Goal: Transaction & Acquisition: Purchase product/service

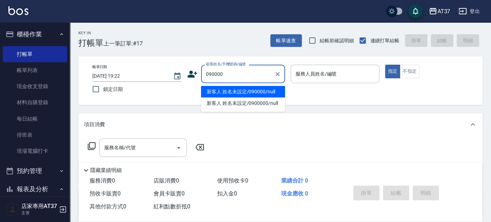
type input "新客人 姓名未設定/090000/null"
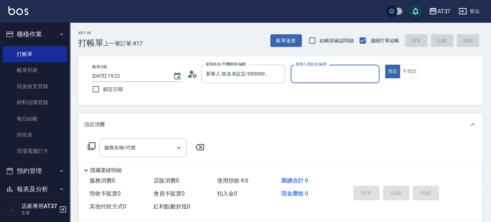
type input "6"
type button "true"
type input "Dolly-6"
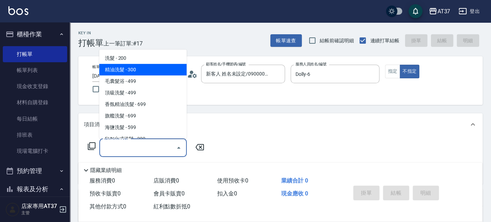
type input "精油洗髮(102)"
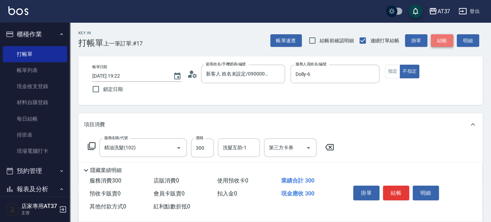
click at [450, 41] on button "結帳" at bounding box center [441, 40] width 22 height 13
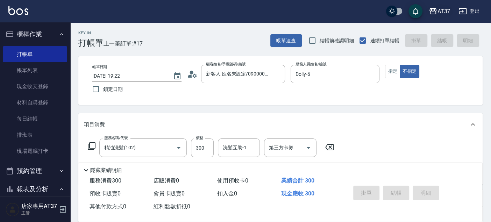
type input "2025/08/17 20:07"
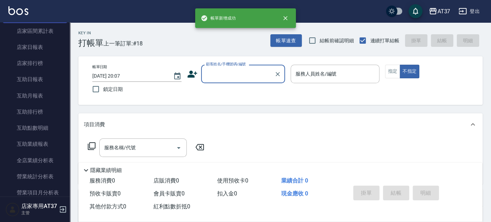
scroll to position [233, 0]
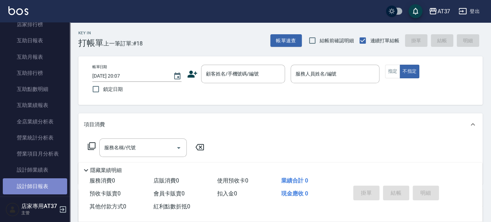
click at [51, 184] on link "設計師日報表" at bounding box center [35, 186] width 64 height 16
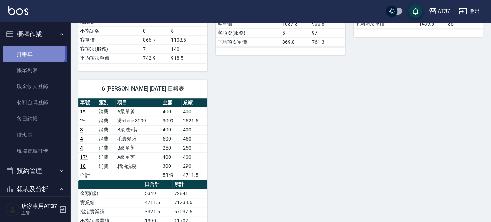
click at [31, 52] on link "打帳單" at bounding box center [35, 54] width 64 height 16
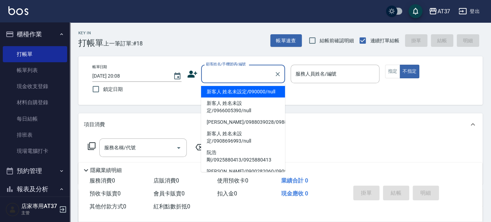
click at [237, 79] on input "顧客姓名/手機號碼/編號" at bounding box center [237, 74] width 67 height 12
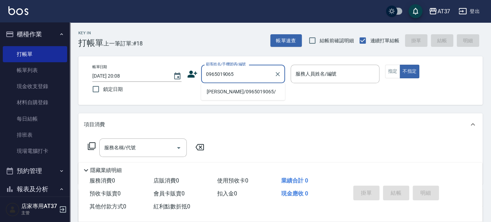
click at [241, 93] on li "[PERSON_NAME]/0965019065/" at bounding box center [243, 92] width 84 height 12
type input "[PERSON_NAME]/0965019065/"
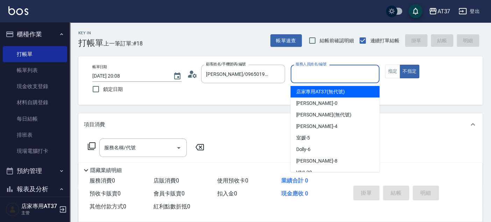
click at [328, 74] on input "服務人員姓名/編號" at bounding box center [334, 74] width 83 height 12
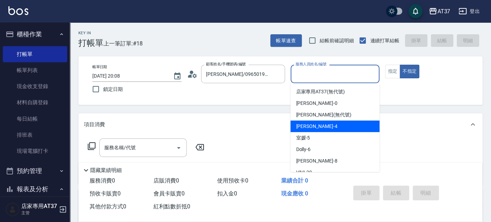
drag, startPoint x: 322, startPoint y: 119, endPoint x: 322, endPoint y: 126, distance: 6.3
click at [322, 126] on ul "店家專用AT37 (無代號) NINA -0 鄭博霖 (無代號) Hannah -4 室媛 -5 Dolly -6 Peggy -8 VIVI -20 微醺 …" at bounding box center [334, 127] width 89 height 89
click at [322, 126] on div "Hannah -4" at bounding box center [334, 127] width 89 height 12
type input "Hannah-4"
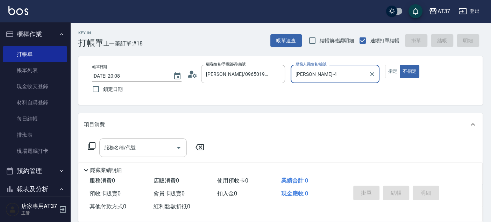
click at [117, 149] on div "服務名稱/代號 服務名稱/代號" at bounding box center [142, 147] width 87 height 19
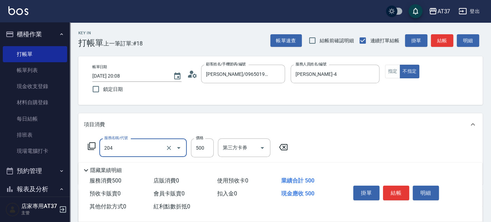
type input "A級洗+剪(204)"
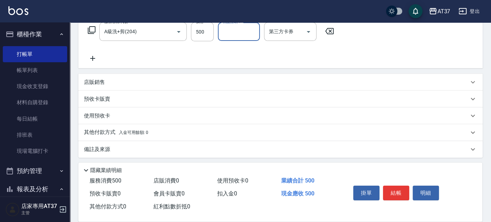
scroll to position [117, 0]
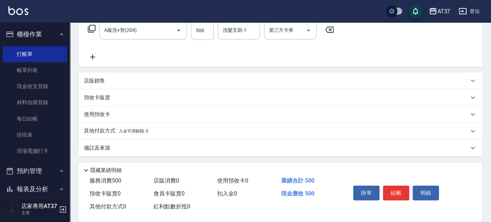
click at [106, 80] on div "店販銷售" at bounding box center [276, 80] width 384 height 7
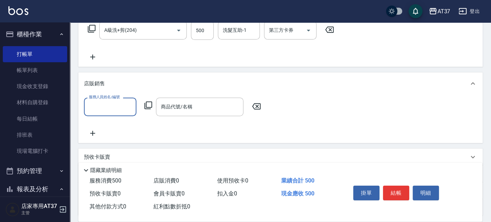
scroll to position [0, 0]
click at [101, 105] on input "服務人員姓名/編號" at bounding box center [110, 107] width 46 height 12
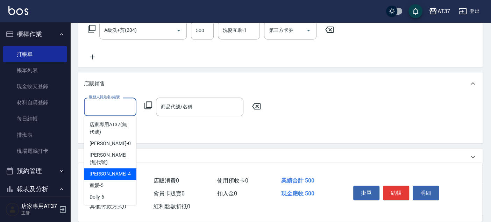
click at [107, 170] on span "Hannah -4" at bounding box center [109, 173] width 41 height 7
type input "Hannah-4"
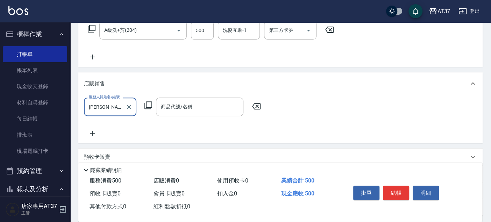
click at [196, 97] on div "商品代號/名稱" at bounding box center [199, 106] width 87 height 19
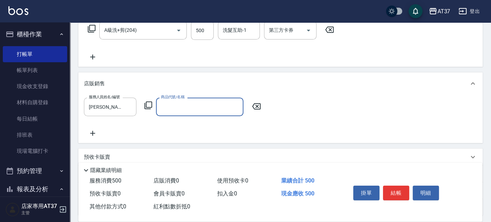
click at [196, 101] on input "商品代號/名稱" at bounding box center [199, 107] width 81 height 12
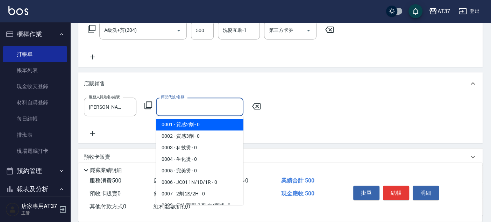
click at [196, 101] on input "商品代號/名稱" at bounding box center [199, 107] width 81 height 12
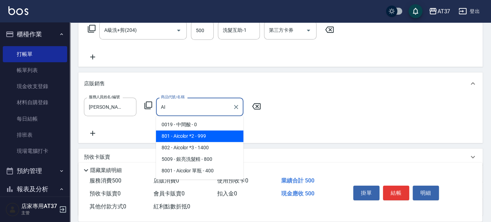
click at [183, 133] on span "801 - Aicolor *2 - 999" at bounding box center [199, 136] width 87 height 12
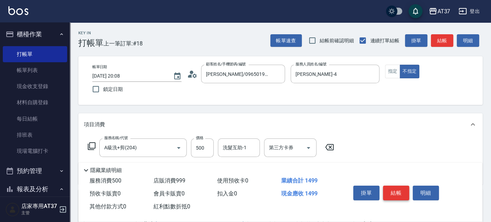
type input "Aicolor *2"
click at [394, 191] on button "結帳" at bounding box center [396, 193] width 26 height 15
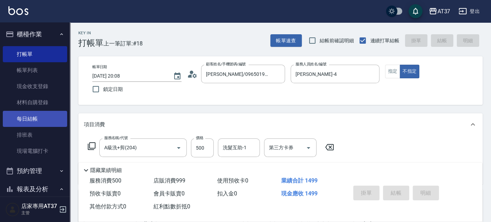
type input "2025/08/17 20:19"
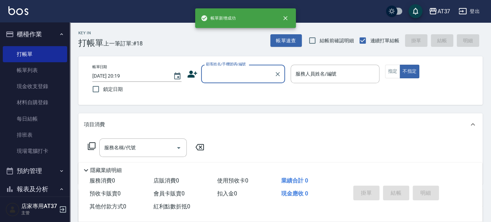
scroll to position [271, 0]
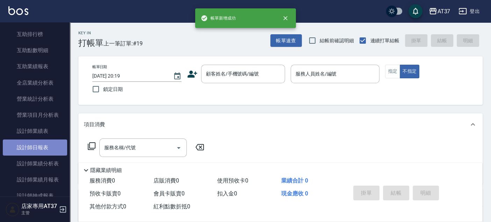
click at [49, 152] on link "設計師日報表" at bounding box center [35, 147] width 64 height 16
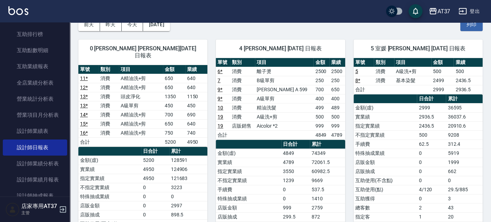
scroll to position [39, 0]
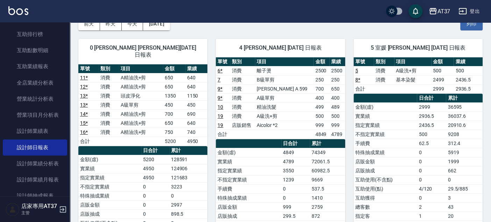
click at [220, 107] on link "10" at bounding box center [220, 107] width 6 height 6
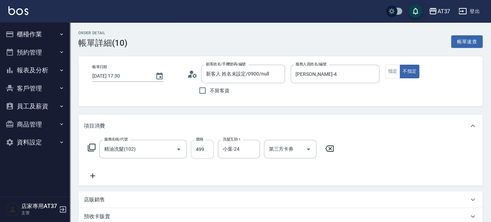
click at [204, 148] on input "499" at bounding box center [202, 149] width 23 height 19
type input "500"
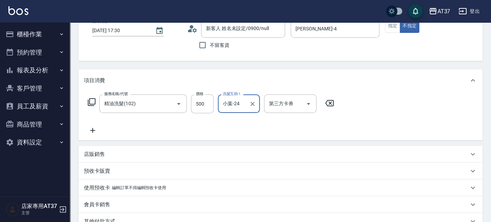
scroll to position [116, 0]
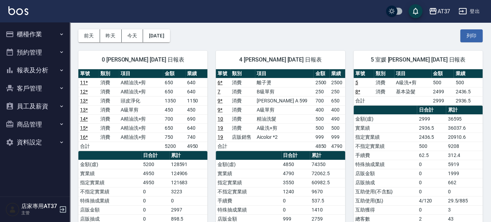
scroll to position [39, 0]
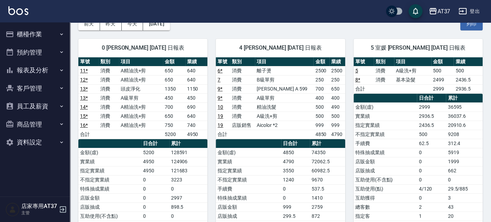
click at [221, 106] on link "10" at bounding box center [220, 107] width 6 height 6
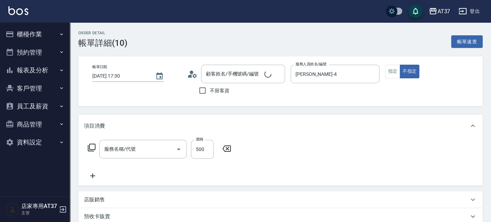
type input "2025/08/17 17:30"
type input "Hannah-4"
type input "精油洗髮(102)"
type input "新客人 姓名未設定/0900/null"
click at [198, 151] on input "500" at bounding box center [202, 149] width 23 height 19
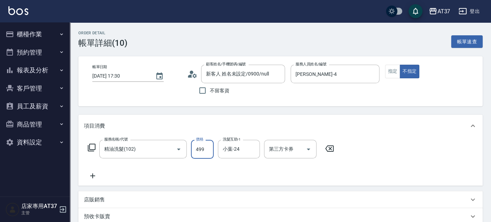
type input "499"
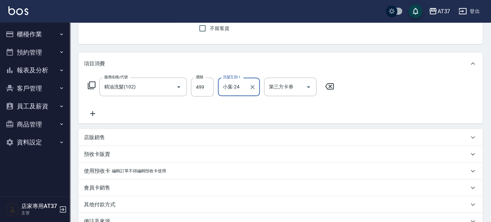
scroll to position [116, 0]
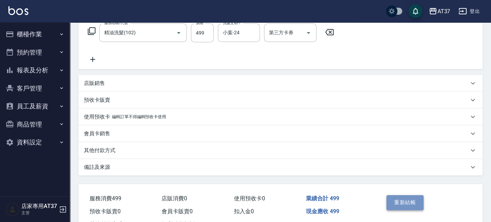
click at [403, 203] on button "重新結帳" at bounding box center [404, 202] width 37 height 15
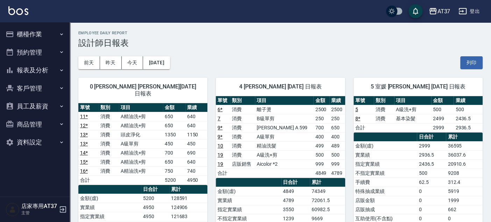
click at [17, 34] on button "櫃檯作業" at bounding box center [35, 34] width 64 height 18
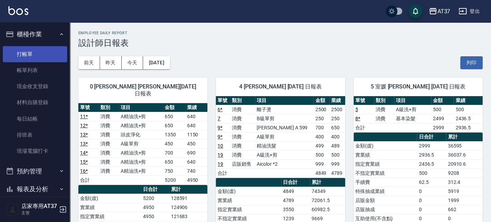
click at [30, 53] on link "打帳單" at bounding box center [35, 54] width 64 height 16
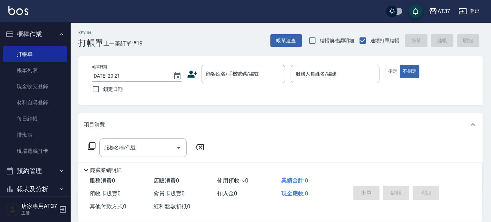
click at [193, 72] on icon at bounding box center [192, 74] width 10 height 10
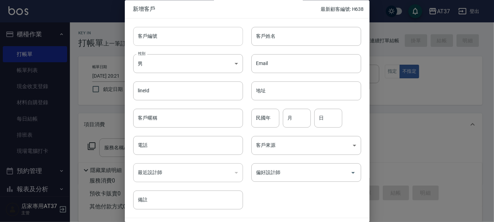
click at [190, 38] on input "客戶編號" at bounding box center [188, 36] width 110 height 19
type input "0975797725"
click at [271, 40] on input "客戶姓名" at bounding box center [306, 36] width 110 height 19
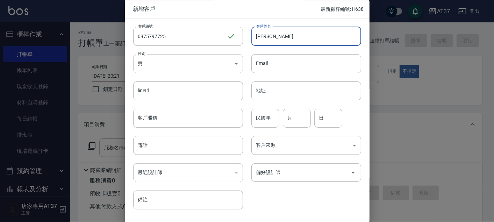
type input "[PERSON_NAME]"
click at [189, 67] on body "AT37 登出 櫃檯作業 打帳單 帳單列表 現金收支登錄 材料自購登錄 每日結帳 排班表 現場電腦打卡 預約管理 預約管理 單日預約紀錄 單週預約紀錄 報表及…" at bounding box center [247, 169] width 494 height 339
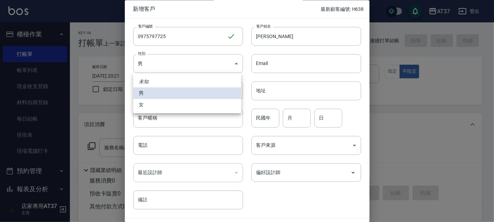
click at [144, 104] on li "女" at bounding box center [187, 105] width 108 height 12
type input "[DEMOGRAPHIC_DATA]"
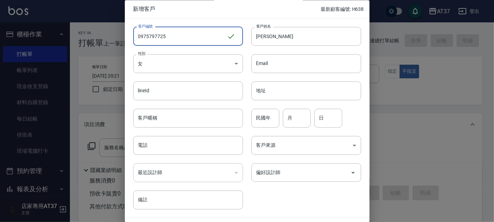
drag, startPoint x: 170, startPoint y: 32, endPoint x: 130, endPoint y: 35, distance: 40.3
click at [130, 35] on div "客戶編號 0975797725 ​ 客戶編號" at bounding box center [184, 32] width 118 height 27
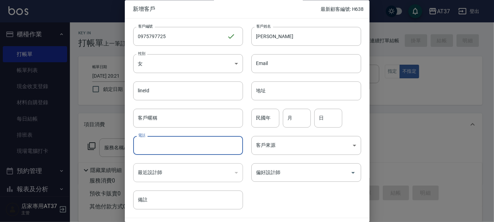
click at [151, 143] on input "電話" at bounding box center [188, 145] width 110 height 19
paste input "0975797725"
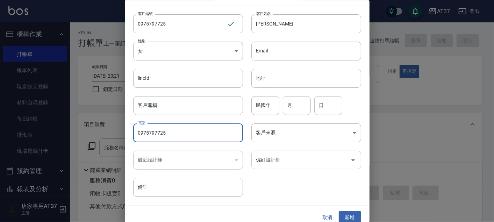
scroll to position [20, 0]
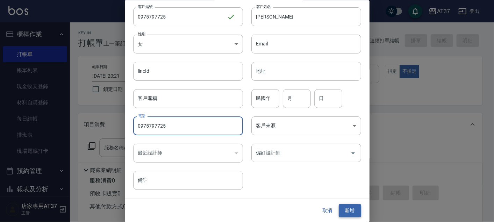
type input "0975797725"
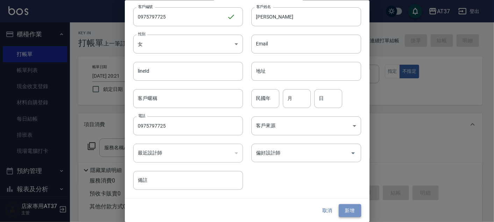
click at [345, 211] on button "新增" at bounding box center [350, 210] width 22 height 13
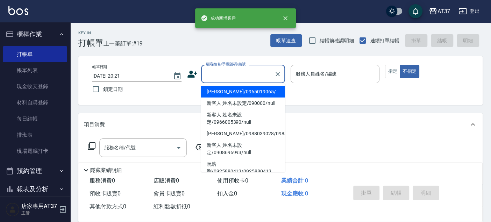
click at [222, 70] on div "顧客姓名/手機號碼/編號 顧客姓名/手機號碼/編號" at bounding box center [243, 74] width 84 height 19
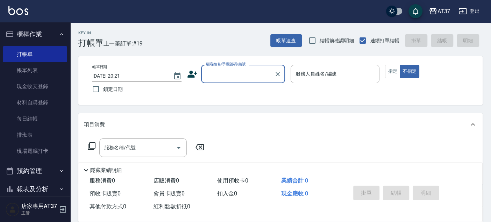
paste input "0975797725"
click at [245, 91] on li "[PERSON_NAME]/0975797725/0975797725" at bounding box center [243, 92] width 84 height 12
type input "[PERSON_NAME]/0975797725/0975797725"
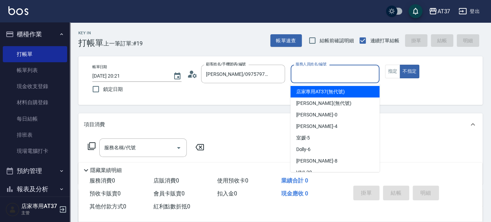
click at [311, 74] on input "服務人員姓名/編號" at bounding box center [334, 74] width 83 height 12
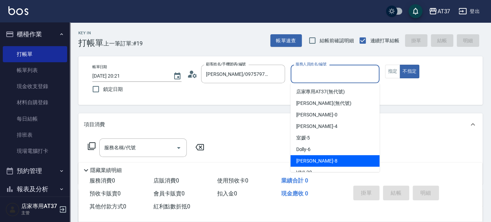
click at [309, 160] on span "Peggy -8" at bounding box center [316, 160] width 41 height 7
type input "Peggy-8"
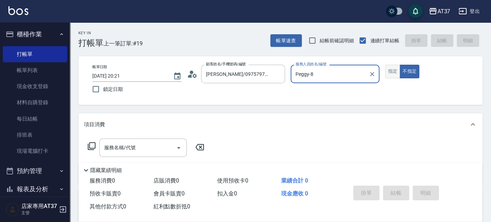
click at [389, 68] on button "指定" at bounding box center [392, 72] width 15 height 14
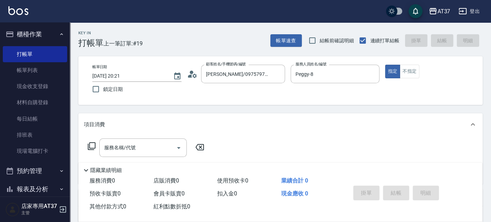
click at [91, 151] on div "服務名稱/代號 服務名稱/代號" at bounding box center [146, 147] width 124 height 19
click at [92, 148] on icon at bounding box center [92, 146] width 8 height 8
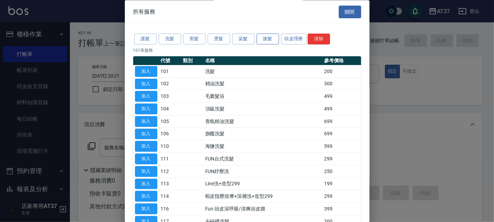
click at [271, 37] on button "接髮" at bounding box center [267, 39] width 22 height 11
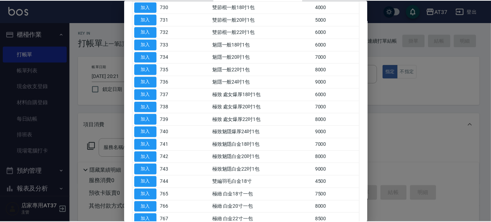
scroll to position [466, 0]
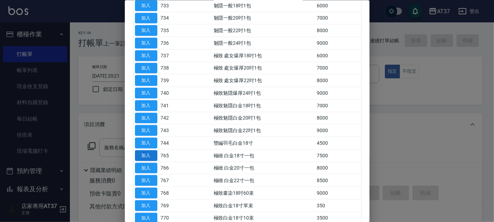
click at [154, 150] on button "加入" at bounding box center [146, 155] width 22 height 11
type input "極緻 白金18寸一包(765)"
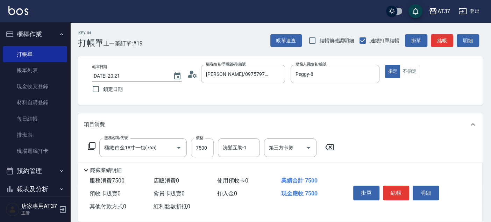
click at [203, 144] on input "7500" at bounding box center [202, 147] width 23 height 19
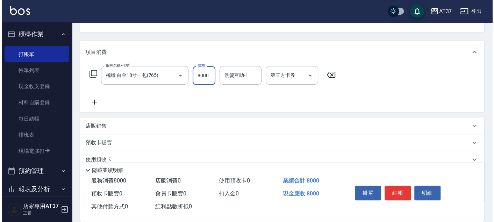
scroll to position [78, 0]
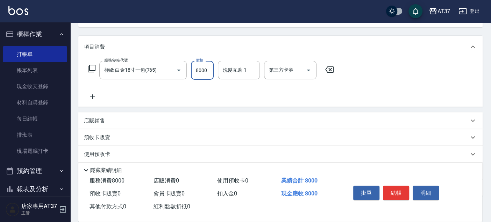
type input "8000"
click at [92, 98] on icon at bounding box center [92, 97] width 17 height 8
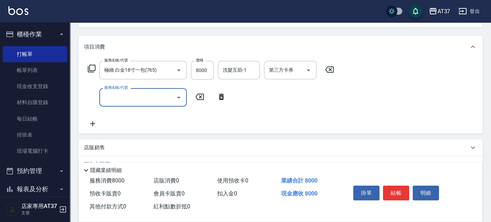
click at [92, 70] on icon at bounding box center [91, 68] width 8 height 8
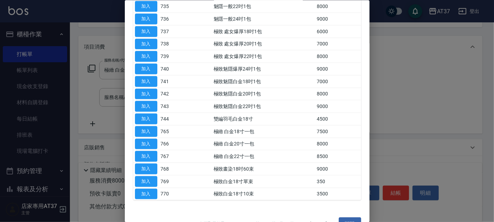
scroll to position [501, 0]
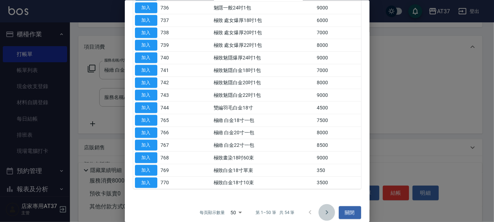
click at [322, 208] on icon "Go to next page" at bounding box center [326, 212] width 8 height 8
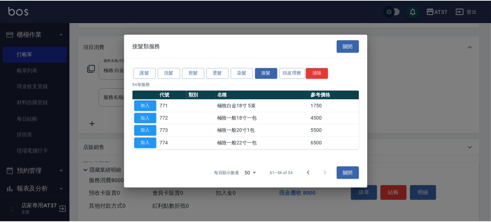
scroll to position [0, 0]
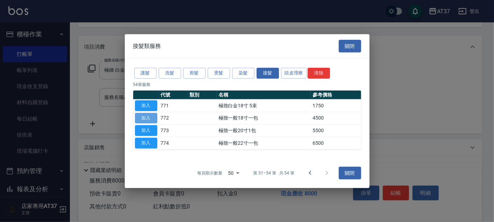
click at [151, 119] on button "加入" at bounding box center [146, 118] width 22 height 11
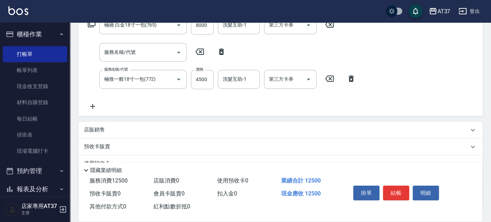
scroll to position [78, 0]
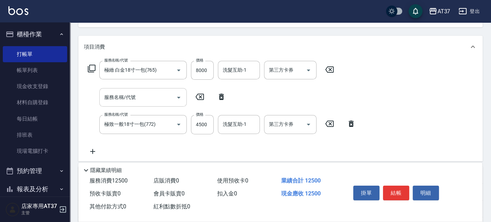
click at [163, 97] on input "服務名稱/代號" at bounding box center [137, 97] width 71 height 12
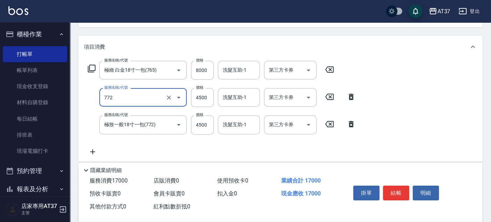
type input "極致一般18寸一包(772)"
click at [287, 148] on div "服務名稱/代號 極緻 白金18寸一包(765) 服務名稱/代號 價格 8000 價格 洗髮互助-1 洗髮互助-1 第三方卡券 第三方卡券 服務名稱/代號 極致…" at bounding box center [222, 108] width 276 height 95
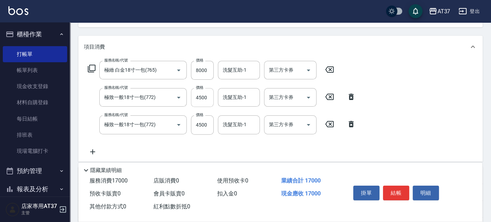
click at [202, 96] on input "4500" at bounding box center [202, 97] width 23 height 19
type input "5000"
click at [196, 95] on input "4500" at bounding box center [202, 97] width 23 height 19
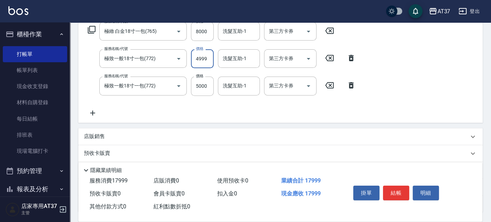
type input "4999"
click at [96, 114] on icon at bounding box center [92, 113] width 17 height 8
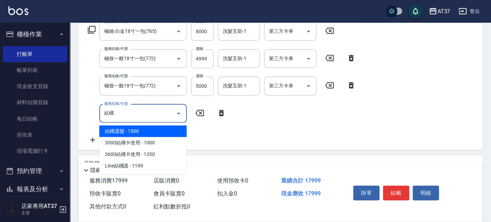
click at [180, 133] on span "結構護髮 - 1500" at bounding box center [142, 131] width 87 height 12
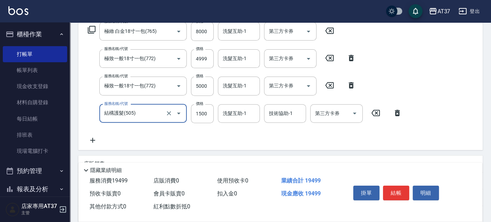
type input "結構護髮(505)"
drag, startPoint x: 246, startPoint y: 101, endPoint x: 246, endPoint y: 110, distance: 9.1
click at [246, 105] on div "服務名稱/代號 極緻 白金18寸一包(765) 服務名稱/代號 價格 8000 價格 洗髮互助-1 洗髮互助-1 第三方卡券 第三方卡券 服務名稱/代號 極致…" at bounding box center [245, 83] width 322 height 122
click at [246, 110] on div "洗髮互助-1 洗髮互助-1" at bounding box center [239, 113] width 42 height 19
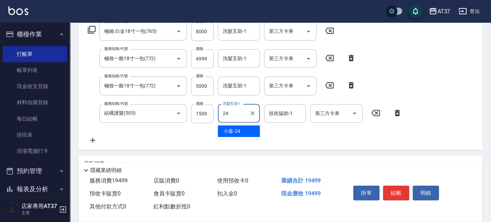
type input "小葉-24"
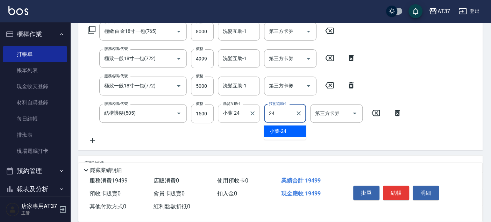
type input "小葉-24"
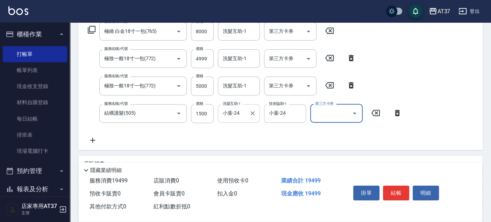
scroll to position [78, 0]
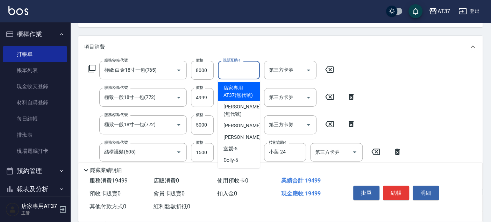
click at [231, 71] on div "洗髮互助-1 洗髮互助-1" at bounding box center [239, 70] width 42 height 19
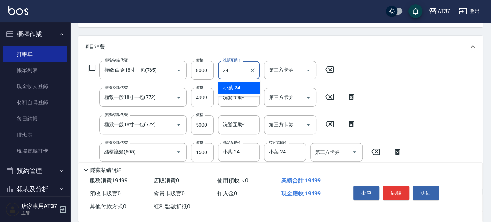
type input "小葉-24"
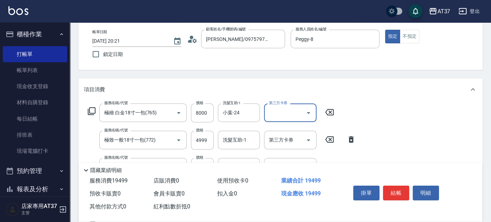
scroll to position [0, 0]
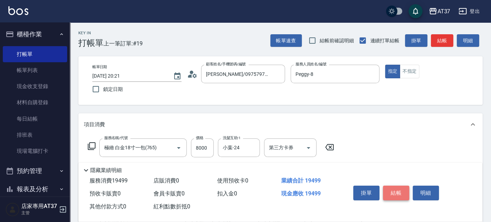
click at [390, 197] on button "結帳" at bounding box center [396, 193] width 26 height 15
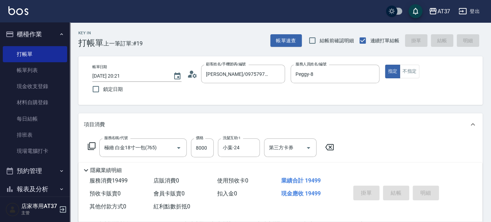
type input "[DATE] 20:30"
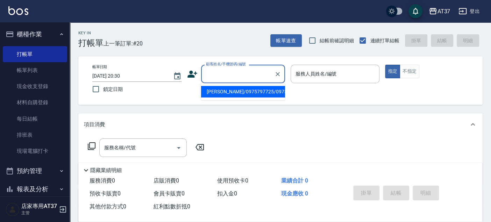
click at [232, 77] on input "顧客姓名/手機號碼/編號" at bounding box center [237, 74] width 67 height 12
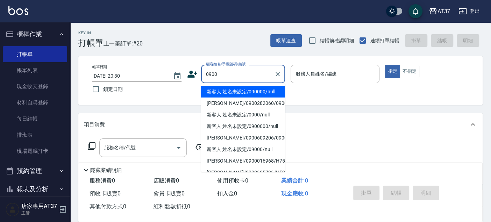
click at [237, 89] on li "新客人 姓名未設定/090000/null" at bounding box center [243, 92] width 84 height 12
type input "新客人 姓名未設定/090000/null"
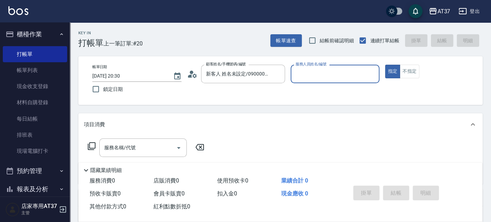
click at [297, 77] on input "服務人員姓名/編號" at bounding box center [334, 74] width 83 height 12
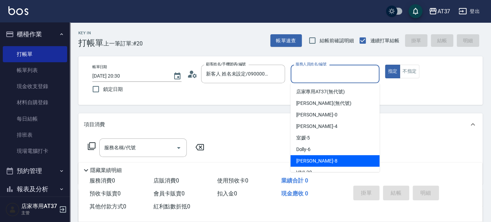
click at [326, 159] on div "Peggy -8" at bounding box center [334, 161] width 89 height 12
type input "Peggy-8"
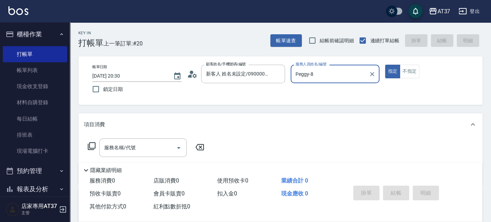
click at [89, 147] on icon at bounding box center [92, 146] width 8 height 8
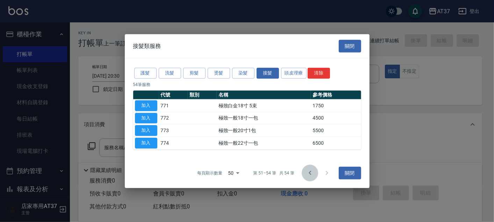
click at [311, 172] on icon "Go to previous page" at bounding box center [310, 173] width 8 height 8
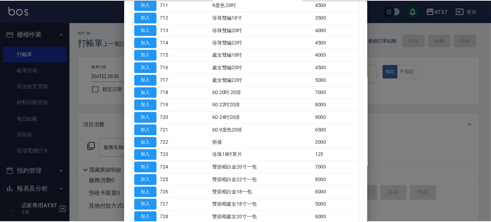
scroll to position [194, 0]
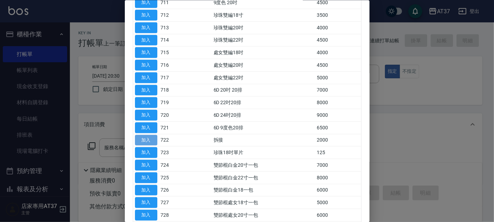
click at [151, 136] on button "加入" at bounding box center [146, 140] width 22 height 11
type input "拆接(722)"
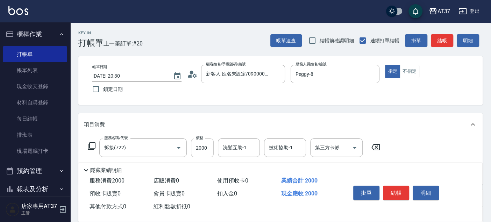
click at [198, 147] on input "2000" at bounding box center [202, 147] width 23 height 19
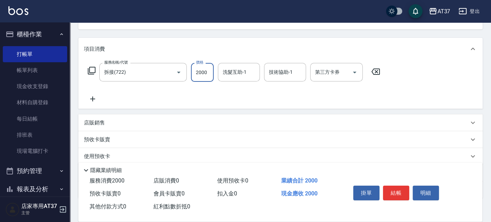
scroll to position [78, 0]
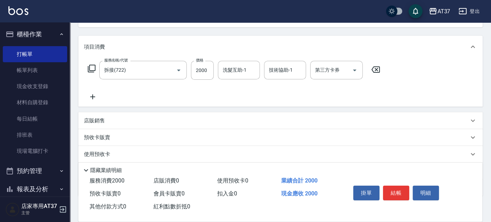
click at [91, 92] on div "服務名稱/代號 拆接(722) 服務名稱/代號 價格 2000 價格 洗髮互助-1 洗髮互助-1 技術協助-1 技術協助-1 第三方卡券 第三方卡券" at bounding box center [234, 81] width 300 height 40
click at [93, 97] on icon at bounding box center [92, 97] width 17 height 8
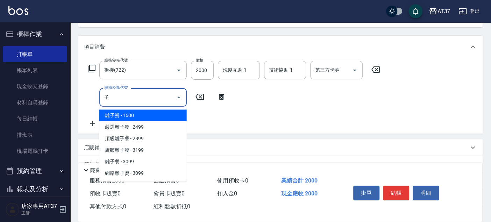
click at [119, 114] on span "離子燙 - 1600" at bounding box center [142, 115] width 87 height 12
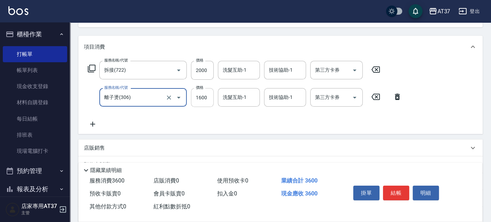
type input "離子燙(306)"
click at [203, 96] on input "1600" at bounding box center [202, 97] width 23 height 19
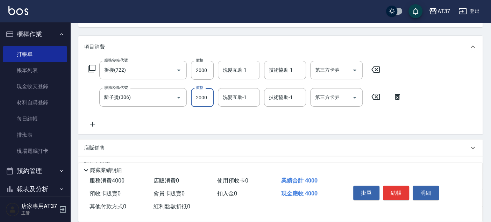
type input "2000"
click at [237, 67] on div "洗髮互助-1 洗髮互助-1" at bounding box center [239, 70] width 42 height 19
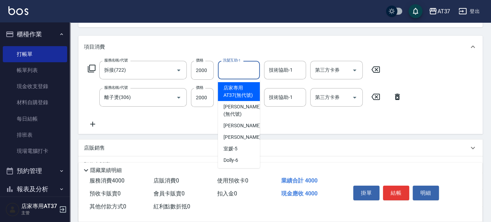
click at [298, 120] on div "服務名稱/代號 拆接(722) 服務名稱/代號 價格 2000 價格 洗髮互助-1 洗髮互助-1 技術協助-1 技術協助-1 第三方卡券 第三方卡券 服務名稱…" at bounding box center [245, 94] width 322 height 67
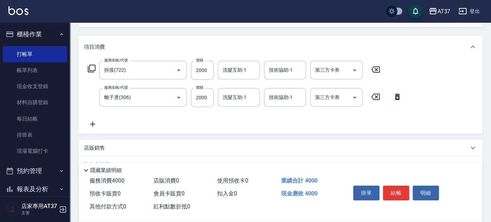
click at [244, 110] on div "服務名稱/代號 拆接(722) 服務名稱/代號 價格 2000 價格 洗髮互助-1 洗髮互助-1 技術協助-1 技術協助-1 第三方卡券 第三方卡券 服務名稱…" at bounding box center [245, 94] width 322 height 67
click at [245, 100] on div "洗髮互助-1 洗髮互助-1" at bounding box center [239, 97] width 42 height 19
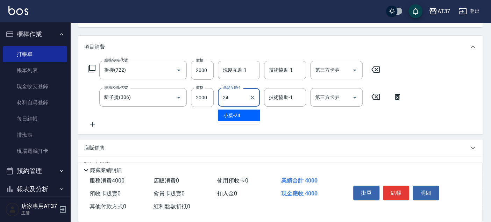
type input "小葉-24"
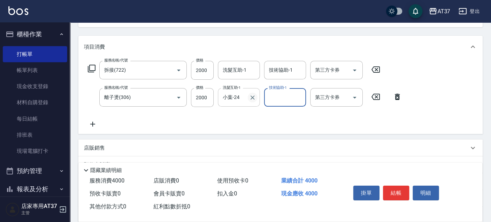
scroll to position [0, 0]
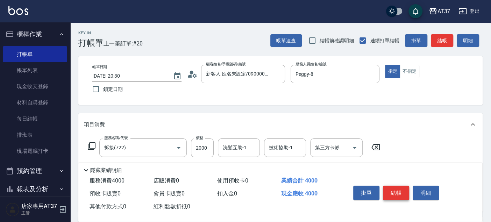
click at [391, 187] on button "結帳" at bounding box center [396, 193] width 26 height 15
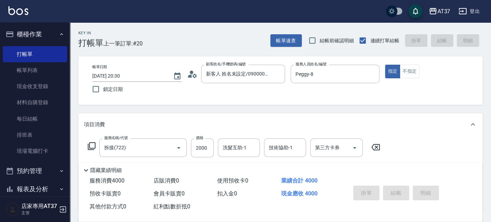
type input "[DATE] 20:31"
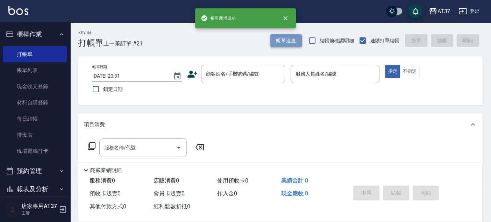
click at [288, 42] on button "帳單速查" at bounding box center [285, 40] width 31 height 13
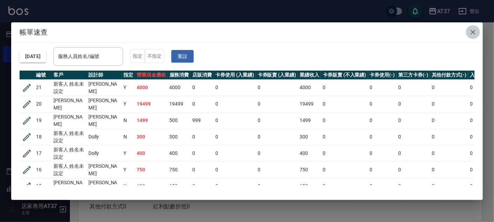
click at [470, 30] on icon "button" at bounding box center [473, 32] width 8 height 8
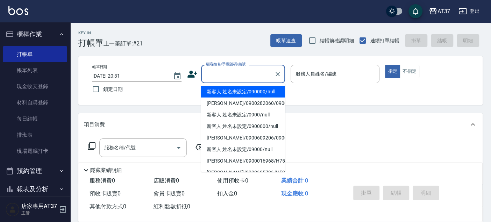
click at [243, 74] on input "顧客姓名/手機號碼/編號" at bounding box center [237, 74] width 67 height 12
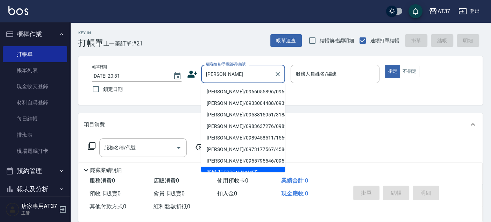
click at [241, 95] on li "[PERSON_NAME]/0966055896/0966055896" at bounding box center [243, 92] width 84 height 12
type input "[PERSON_NAME]/0966055896/0966055896"
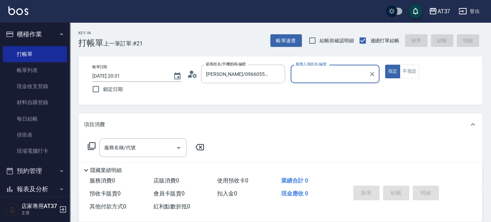
type input "Peggy-8"
click at [128, 144] on div "服務名稱/代號 服務名稱/代號" at bounding box center [142, 147] width 87 height 19
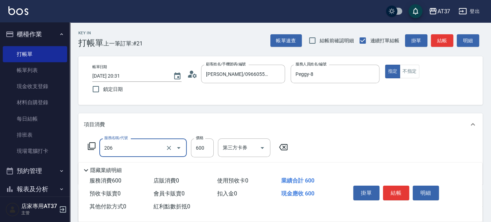
type input "A精油洗+剪(206)"
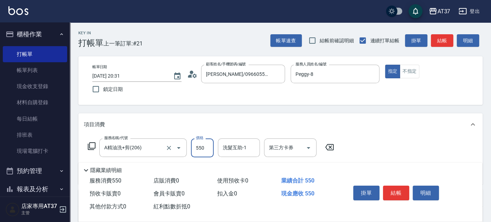
type input "550"
click at [388, 190] on button "結帳" at bounding box center [396, 193] width 26 height 15
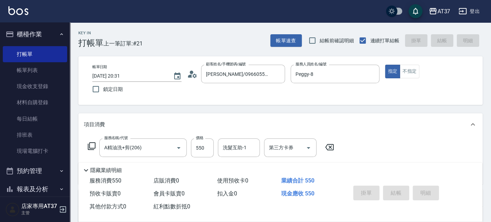
type input "[DATE] 20:32"
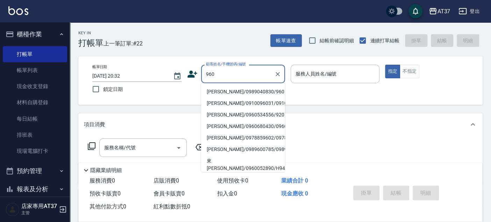
click at [236, 92] on li "[PERSON_NAME]/0989040830/960" at bounding box center [243, 92] width 84 height 12
type input "[PERSON_NAME]/0989040830/960"
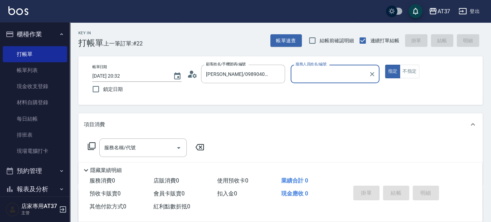
type input "Peggy-8"
click at [129, 150] on div "服務名稱/代號 服務名稱/代號" at bounding box center [142, 147] width 87 height 19
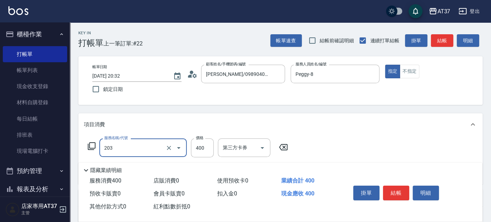
type input "B級洗+剪(203)"
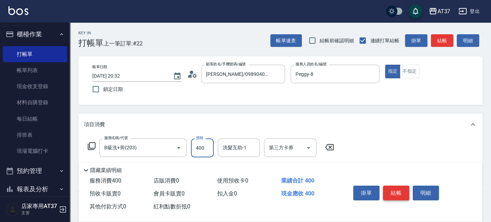
click at [402, 195] on button "結帳" at bounding box center [396, 193] width 26 height 15
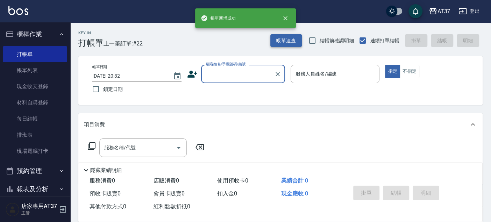
click at [294, 39] on button "帳單速查" at bounding box center [285, 40] width 31 height 13
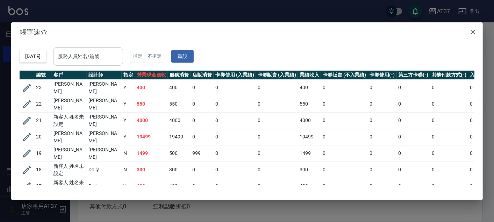
click at [76, 54] on input "服務人員姓名/編號" at bounding box center [88, 56] width 64 height 12
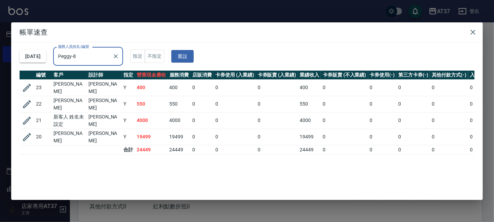
type input "Peggy-8"
click at [271, 157] on div "編號 客戶 設計師 指定 營業現金應收 服務消費 店販消費 卡券使用 (入業績) 卡券販賣 (入業績) 業績收入 卡券販賣 (不入業績) 卡券使用(-) 第三…" at bounding box center [247, 128] width 455 height 114
click at [474, 31] on icon "button" at bounding box center [473, 32] width 8 height 8
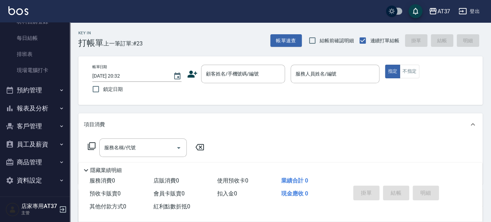
scroll to position [81, 0]
click at [41, 106] on button "報表及分析" at bounding box center [35, 108] width 64 height 18
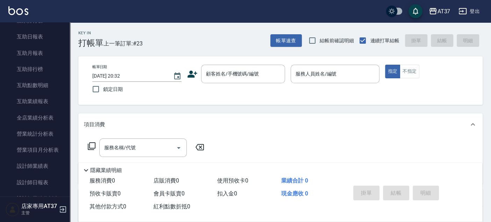
scroll to position [314, 0]
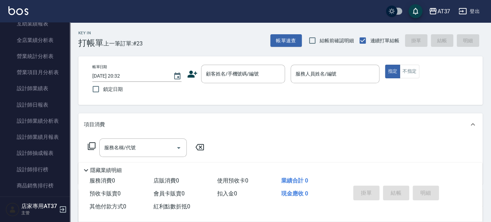
click at [41, 106] on link "設計師日報表" at bounding box center [35, 105] width 64 height 16
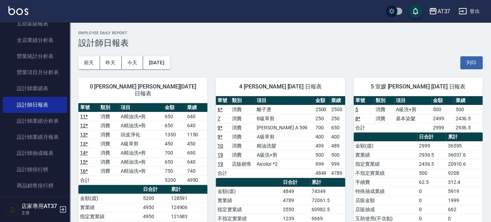
click at [210, 172] on div "4 [PERSON_NAME] [DATE] 日報表 單號 類別 項目 金額 業績 6 * 消費 離子燙 2500 2500 7 消費 B級單剪 250 25…" at bounding box center [275, 204] width 137 height 271
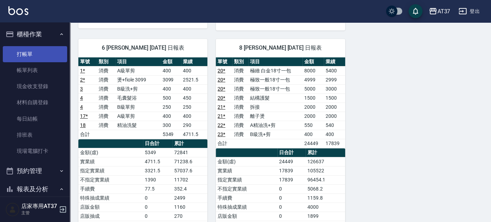
click at [30, 52] on link "打帳單" at bounding box center [35, 54] width 64 height 16
